Goal: Task Accomplishment & Management: Manage account settings

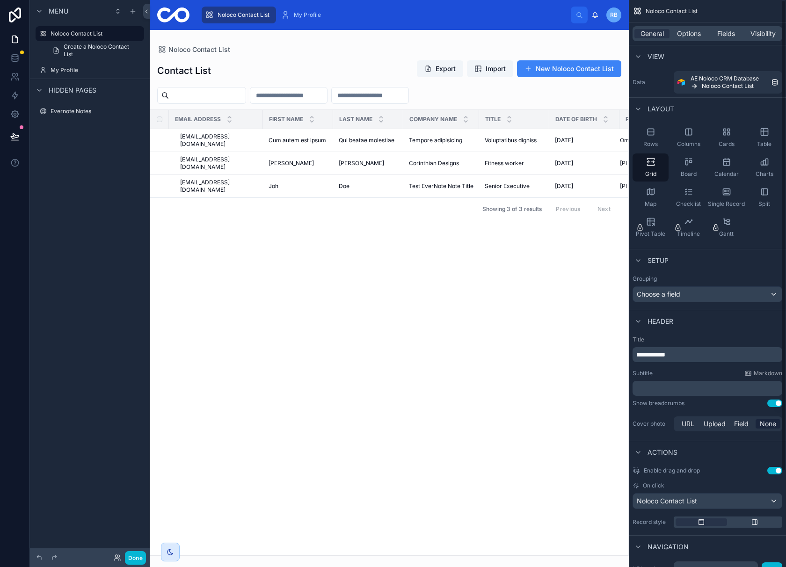
click at [613, 15] on span "RB" at bounding box center [613, 14] width 7 height 7
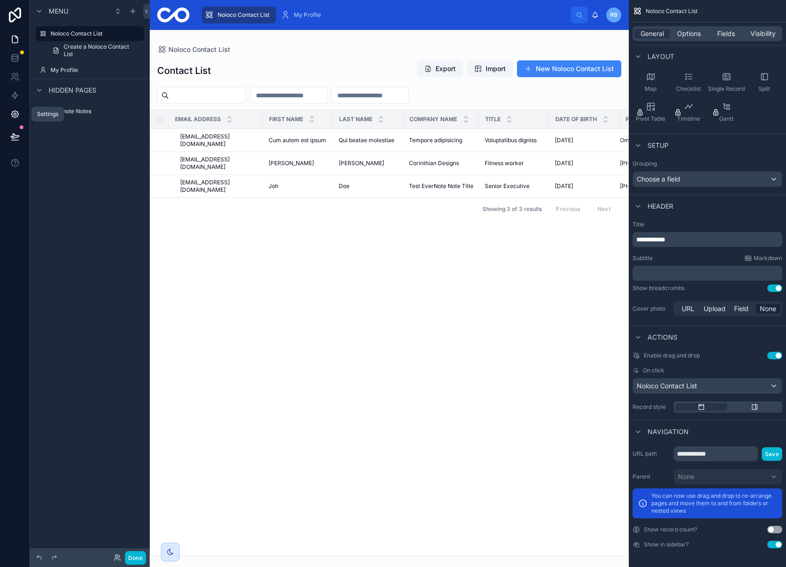
click at [11, 116] on icon at bounding box center [14, 113] width 9 height 9
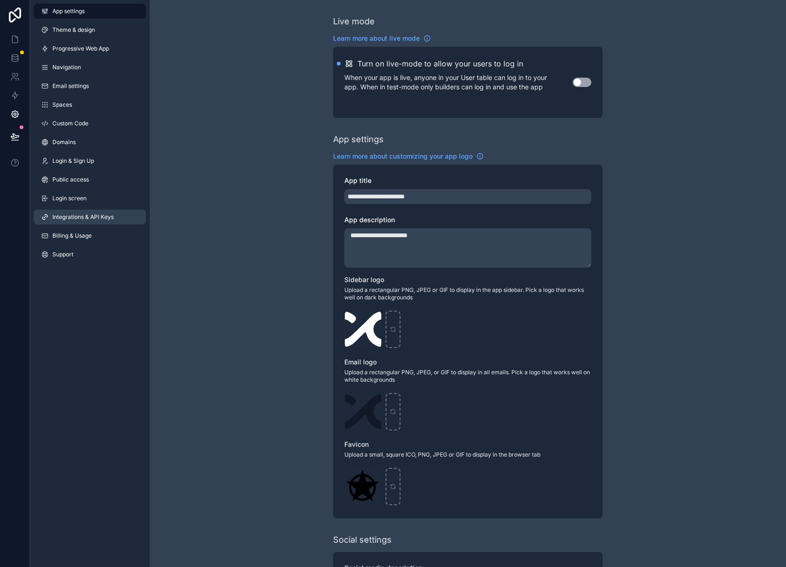
click at [72, 216] on span "Integrations & API Keys" at bounding box center [82, 216] width 61 height 7
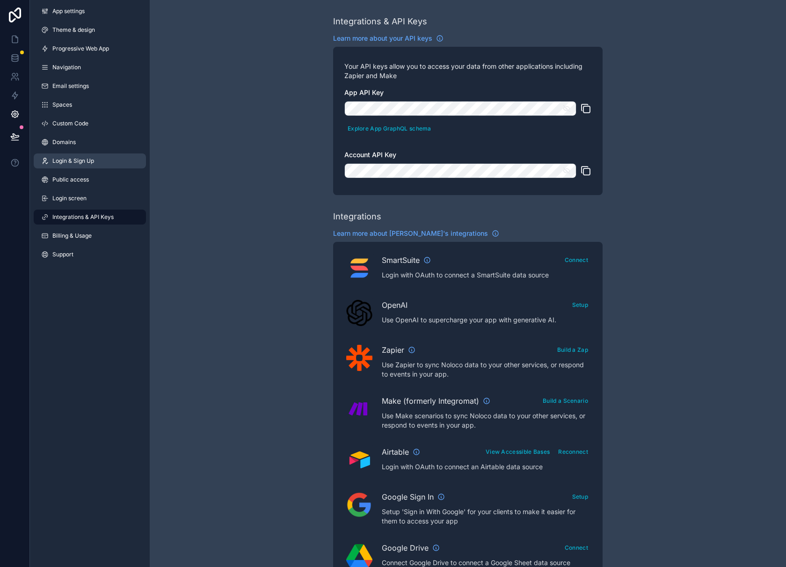
click at [72, 163] on span "Login & Sign Up" at bounding box center [73, 160] width 42 height 7
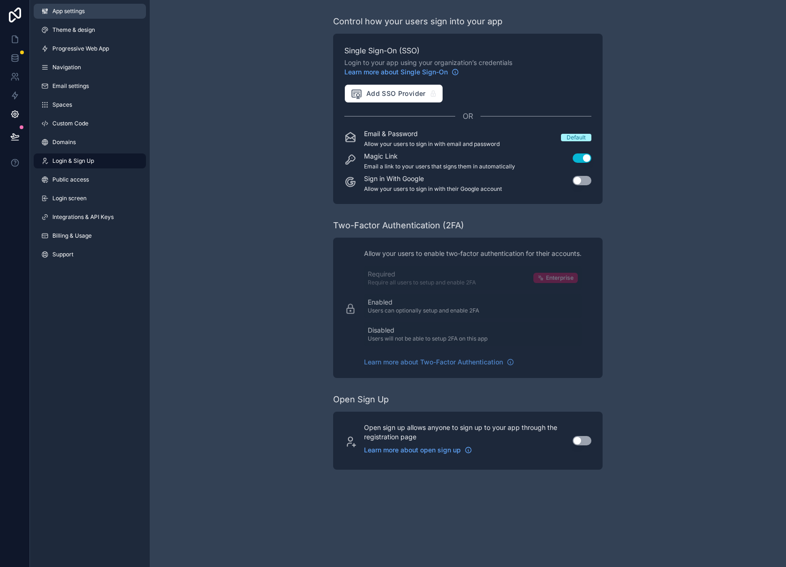
click at [63, 13] on span "App settings" at bounding box center [68, 10] width 32 height 7
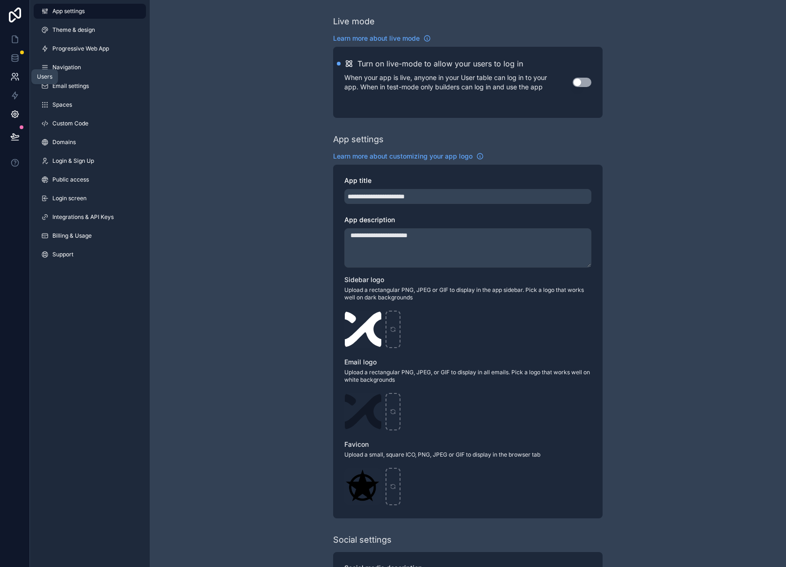
click at [10, 85] on link at bounding box center [14, 76] width 29 height 19
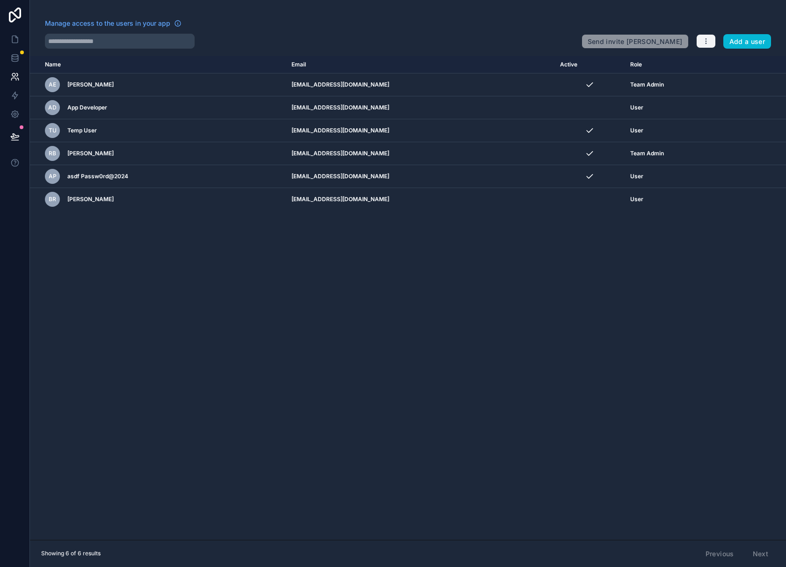
click at [702, 41] on icon "button" at bounding box center [705, 40] width 7 height 7
click at [391, 295] on div "Name Email Active Role [DOMAIN_NAME] AE Annayln Ellamil [EMAIL_ADDRESS][DOMAIN_…" at bounding box center [408, 298] width 756 height 484
click at [18, 55] on icon at bounding box center [14, 57] width 9 height 9
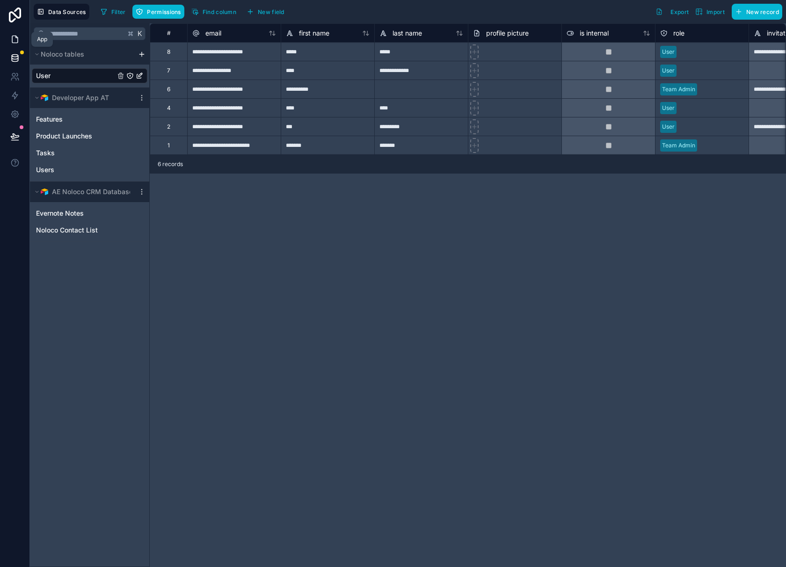
click at [15, 37] on icon at bounding box center [16, 37] width 2 height 2
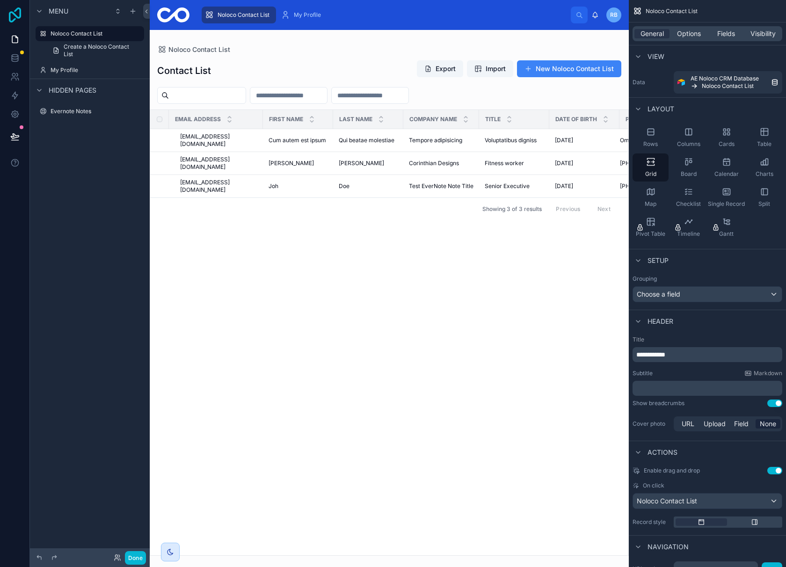
click at [12, 20] on icon at bounding box center [15, 14] width 19 height 15
